Goal: Transaction & Acquisition: Book appointment/travel/reservation

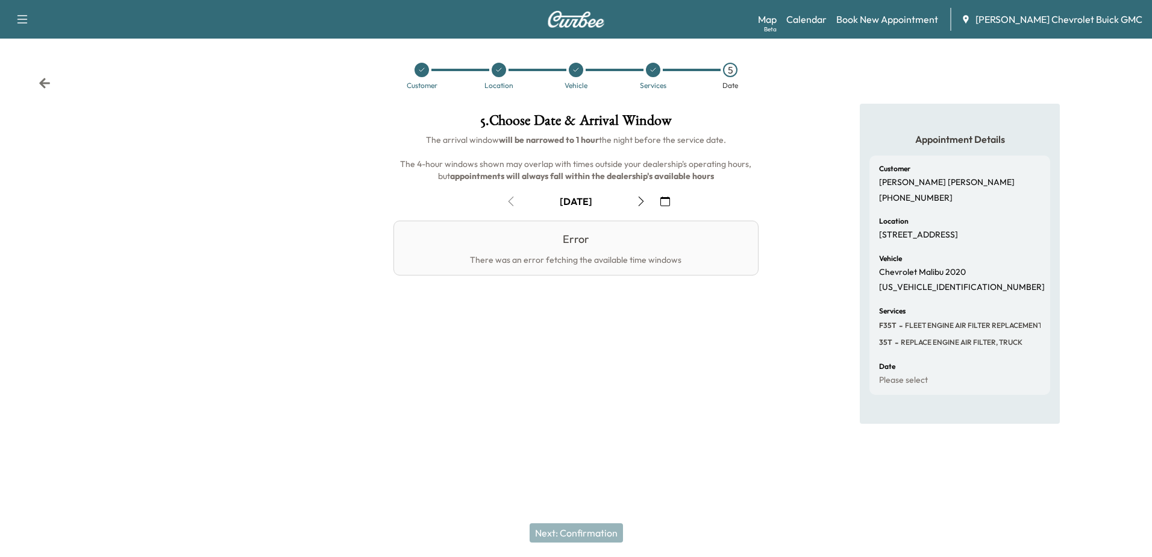
click at [637, 205] on icon "button" at bounding box center [641, 201] width 10 height 10
